Goal: Task Accomplishment & Management: Complete application form

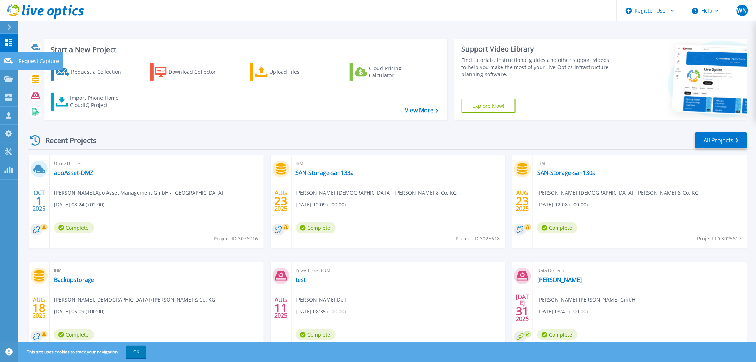
click at [33, 61] on p "Request Capture" at bounding box center [39, 61] width 40 height 19
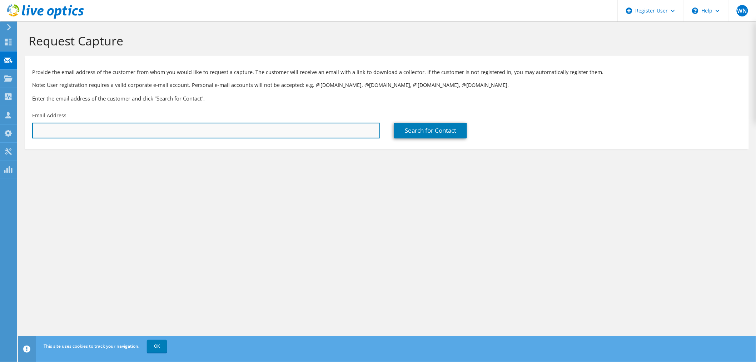
click at [291, 134] on input "text" at bounding box center [206, 131] width 348 height 16
click at [53, 137] on input "text" at bounding box center [206, 131] width 348 height 16
paste input "Martin.Krawietz@knds.de"
type input "martin.krawietz@knds.de"
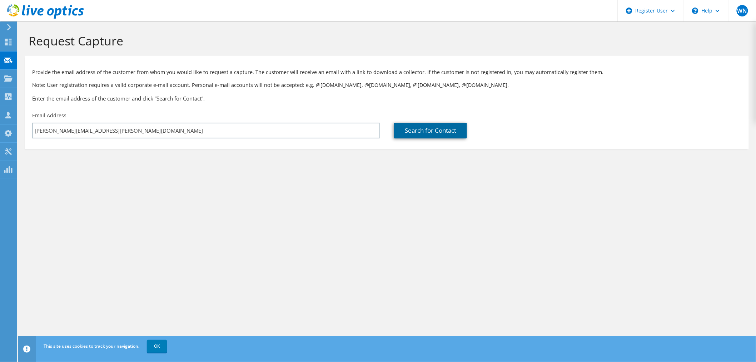
click at [441, 131] on link "Search for Contact" at bounding box center [430, 131] width 73 height 16
type input "Krauss-Maffei Wegmann Germany OEM"
type input "Martin"
type input "Krawietz"
type input "Germany"
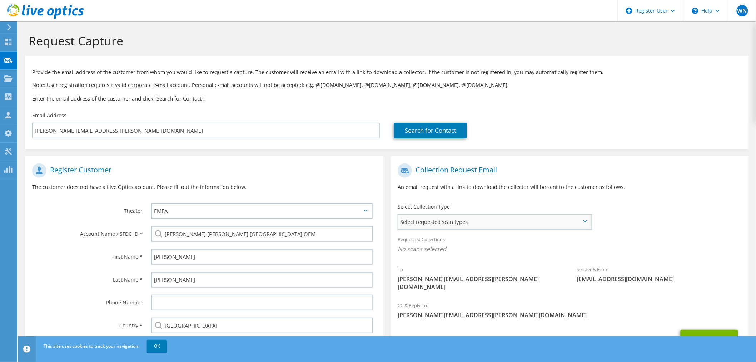
click at [587, 220] on span "Select requested scan types" at bounding box center [495, 222] width 193 height 14
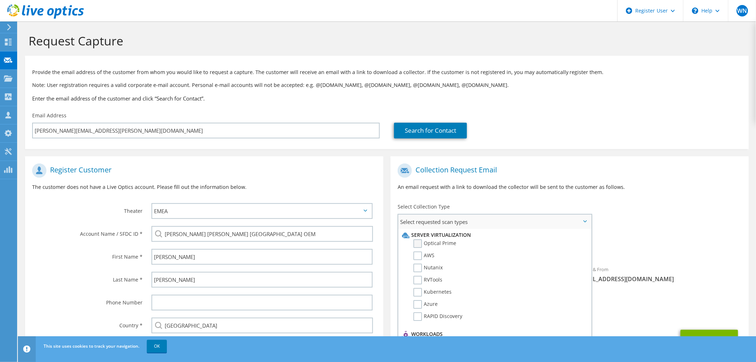
click at [419, 245] on label "Optical Prime" at bounding box center [435, 243] width 43 height 9
click at [0, 0] on input "Optical Prime" at bounding box center [0, 0] width 0 height 0
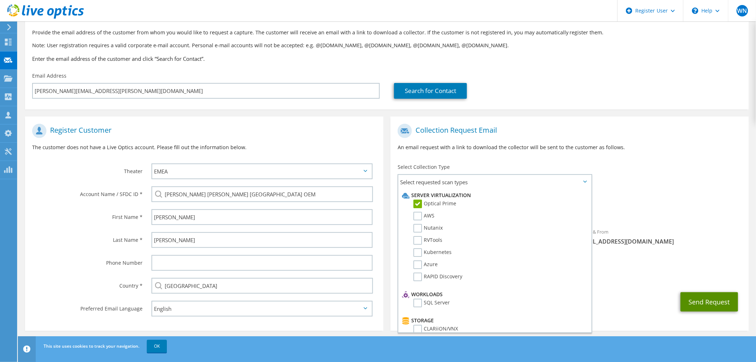
click at [707, 295] on button "Send Request" at bounding box center [710, 301] width 58 height 19
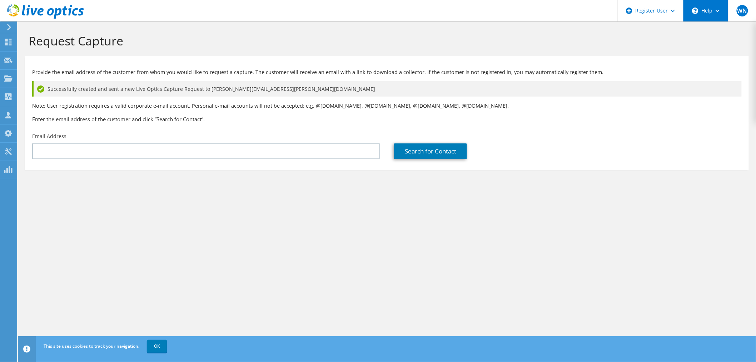
click at [716, 13] on div "\n Help" at bounding box center [706, 10] width 45 height 21
click at [720, 29] on link "Explore Helpful Articles" at bounding box center [724, 31] width 80 height 18
click at [15, 13] on icon at bounding box center [45, 11] width 77 height 15
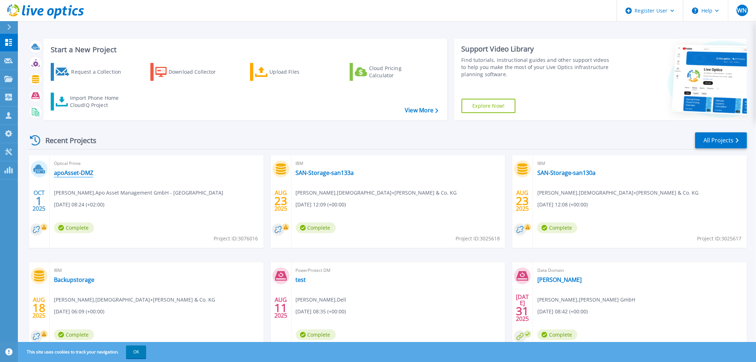
click at [82, 173] on link "apoAsset-DMZ" at bounding box center [73, 172] width 39 height 7
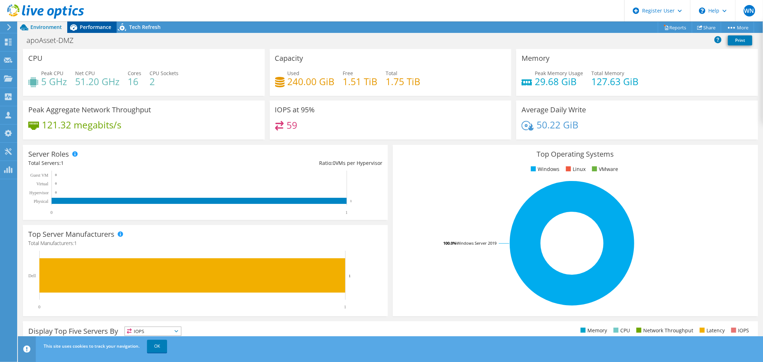
click at [98, 30] on span "Performance" at bounding box center [95, 27] width 31 height 7
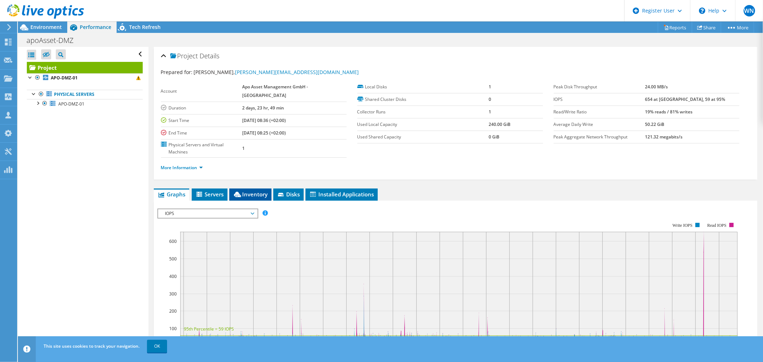
click at [260, 191] on span "Inventory" at bounding box center [250, 194] width 35 height 7
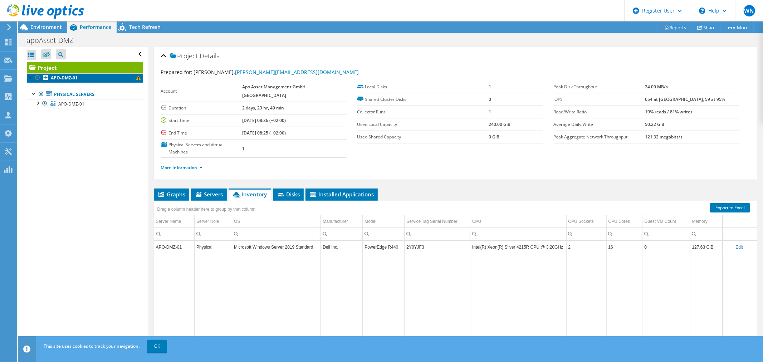
click at [136, 79] on span at bounding box center [138, 78] width 4 height 4
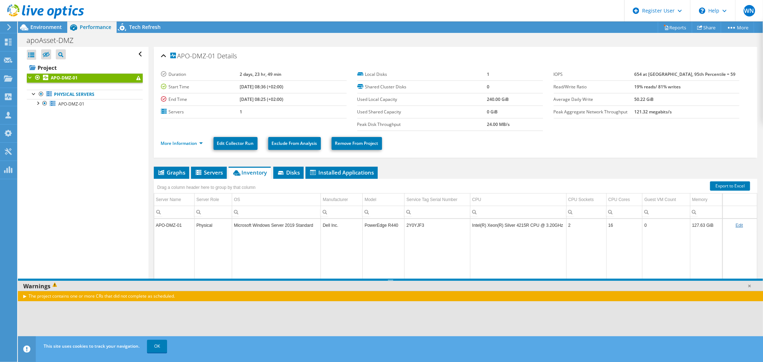
click at [53, 23] on div at bounding box center [42, 12] width 84 height 24
click at [40, 23] on div at bounding box center [42, 12] width 84 height 24
click at [40, 26] on span "Environment" at bounding box center [45, 27] width 31 height 7
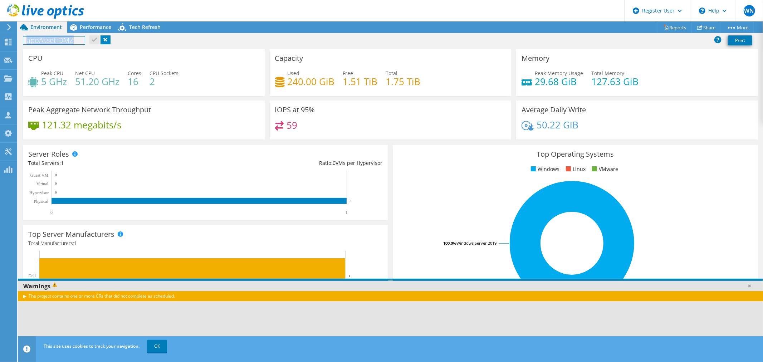
drag, startPoint x: 75, startPoint y: 42, endPoint x: 20, endPoint y: 45, distance: 55.1
click at [20, 45] on div "apoAsset-DMZ Print" at bounding box center [390, 40] width 745 height 13
copy h1 "apoAsset-DMZ"
click at [94, 24] on span "Performance" at bounding box center [95, 27] width 31 height 7
